Goal: Information Seeking & Learning: Learn about a topic

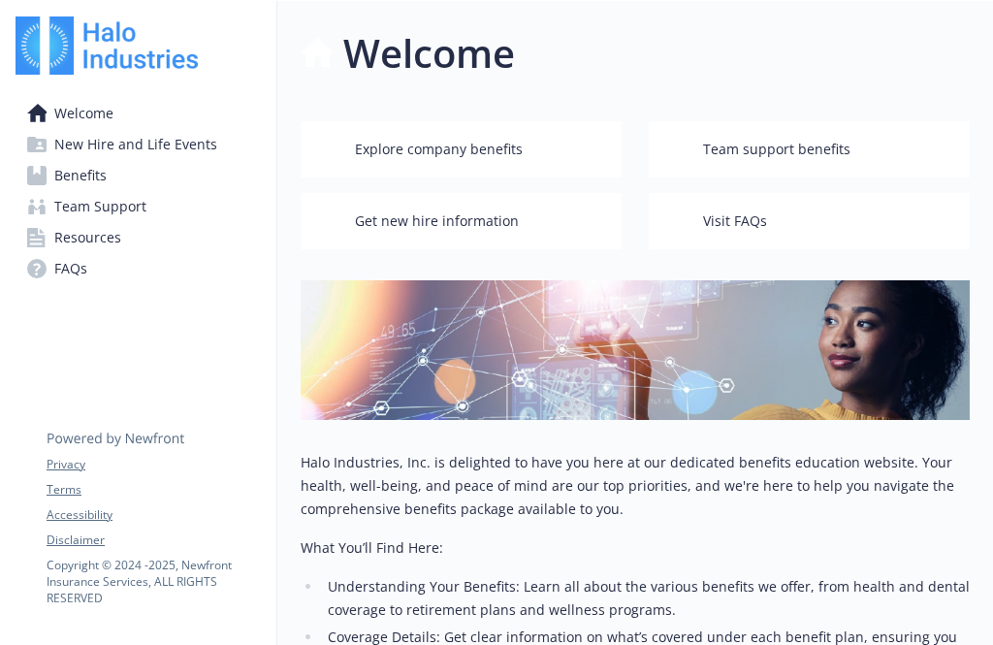
click at [93, 180] on span "Benefits" at bounding box center [80, 175] width 52 height 31
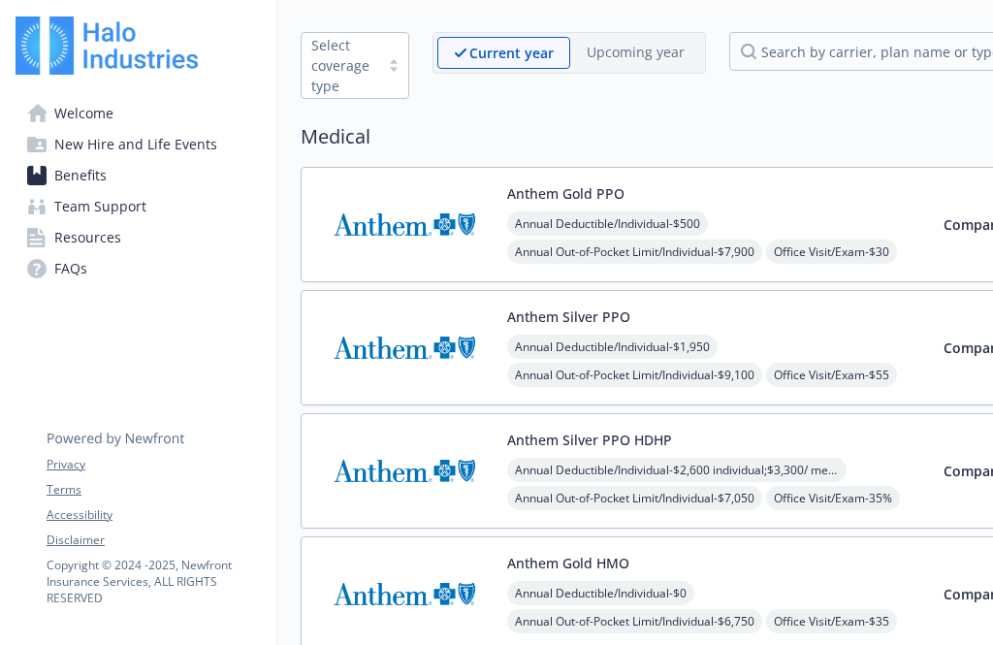
scroll to position [76, 0]
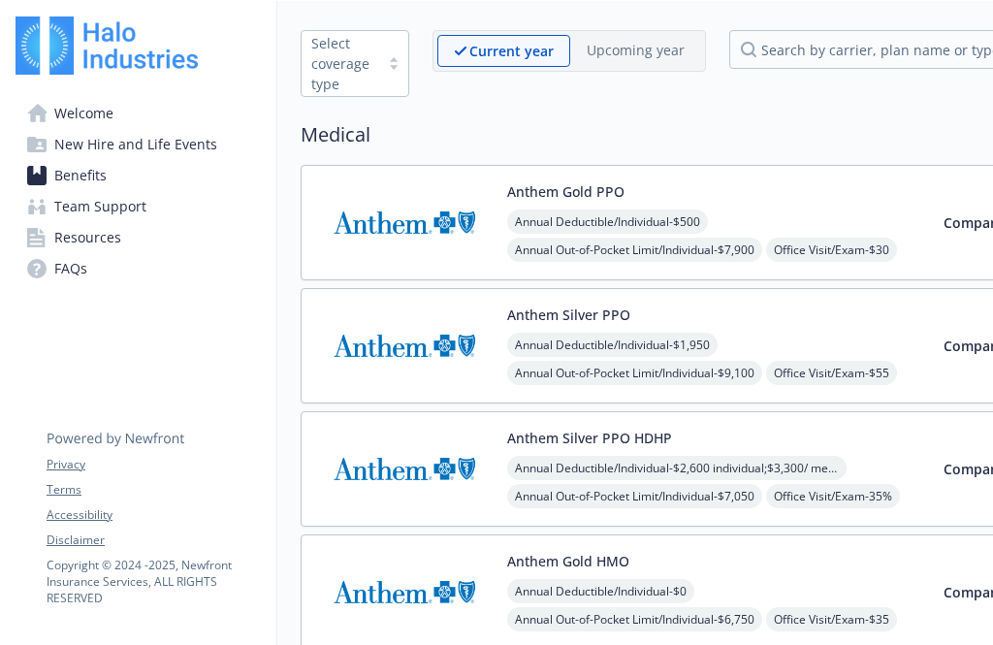
click at [944, 226] on span "Compare" at bounding box center [974, 222] width 60 height 18
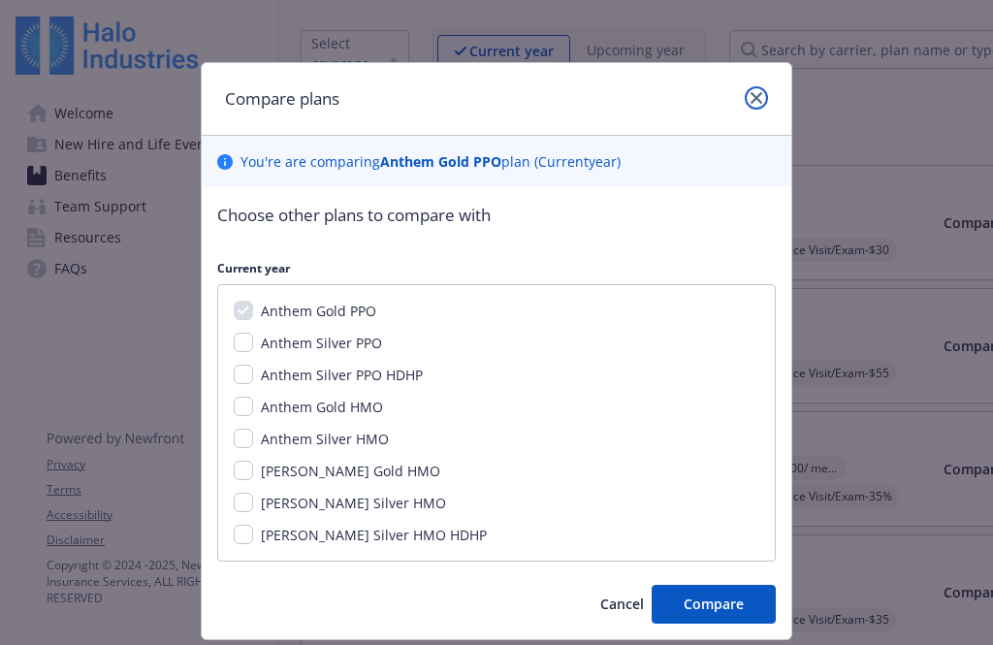
click at [756, 97] on icon "close" at bounding box center [757, 98] width 12 height 12
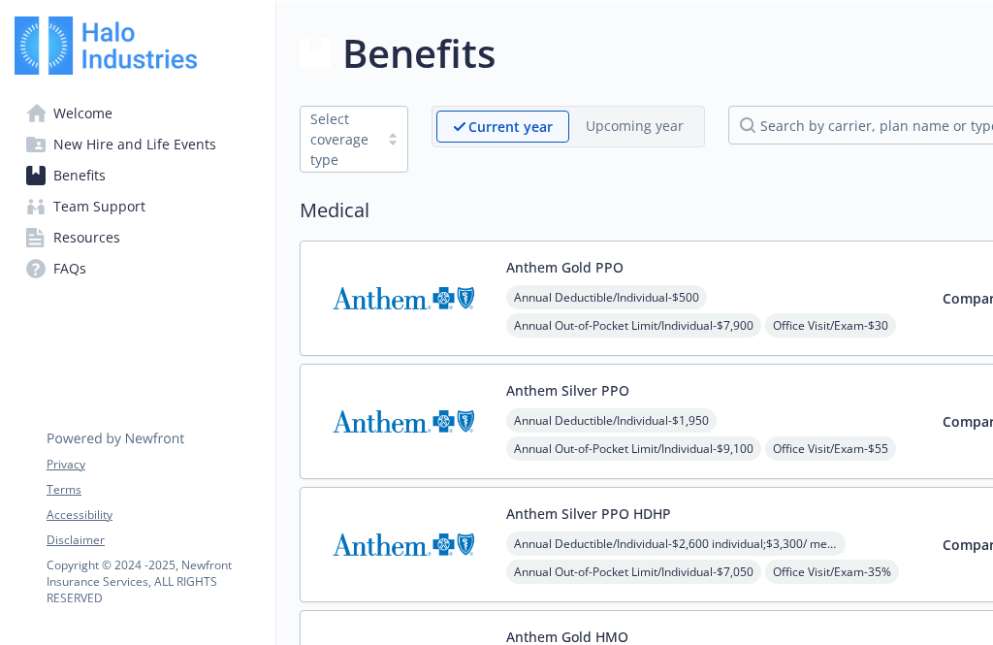
scroll to position [0, 1]
click at [223, 277] on link "FAQs" at bounding box center [137, 268] width 245 height 31
